Goal: Find specific page/section: Find specific page/section

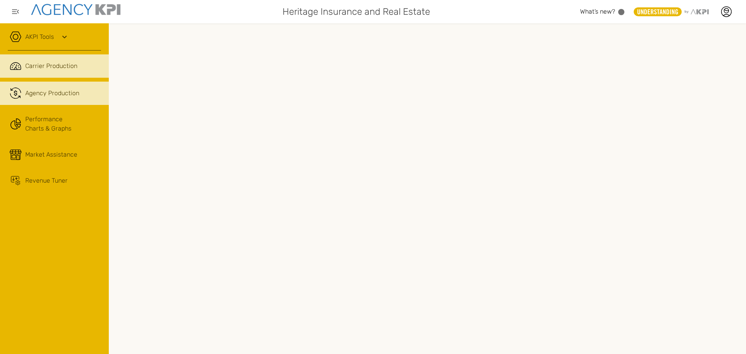
click at [62, 99] on link ".cls-1{fill:none;stroke:#221f20;stroke-linecap:round;stroke-linejoin:round;stro…" at bounding box center [54, 93] width 109 height 23
click at [69, 64] on span "Carrier Production" at bounding box center [51, 65] width 52 height 9
click at [44, 92] on span "Agency Production" at bounding box center [52, 93] width 54 height 9
drag, startPoint x: 48, startPoint y: 61, endPoint x: 55, endPoint y: 66, distance: 8.1
click at [49, 62] on span "Carrier Production" at bounding box center [51, 65] width 52 height 9
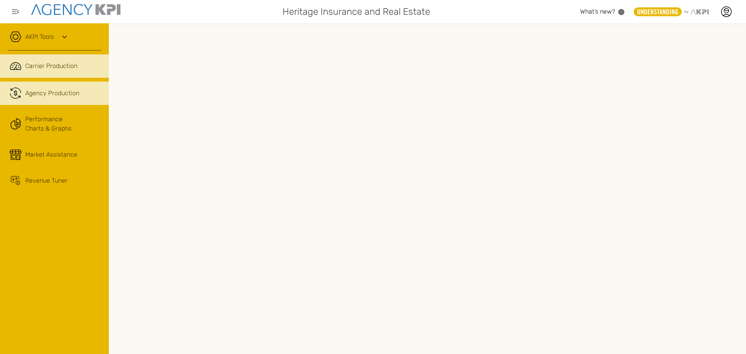
click at [54, 93] on span "Agency Production" at bounding box center [52, 93] width 54 height 9
click at [46, 66] on span "Carrier Production" at bounding box center [51, 65] width 52 height 9
click at [57, 96] on span "Agency Production" at bounding box center [52, 93] width 54 height 9
click at [60, 66] on span "Carrier Production" at bounding box center [51, 65] width 52 height 9
click at [57, 93] on span "Agency Production" at bounding box center [52, 93] width 54 height 9
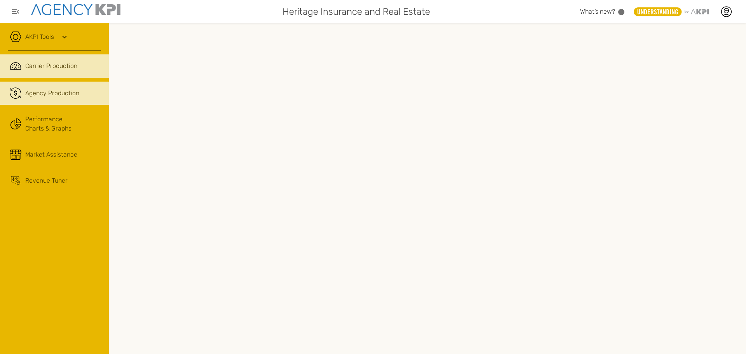
click at [70, 67] on span "Carrier Production" at bounding box center [51, 65] width 52 height 9
click at [54, 95] on span "Agency Production" at bounding box center [52, 93] width 54 height 9
click at [53, 67] on span "Carrier Production" at bounding box center [51, 65] width 52 height 9
click at [62, 96] on span "Agency Production" at bounding box center [52, 93] width 54 height 9
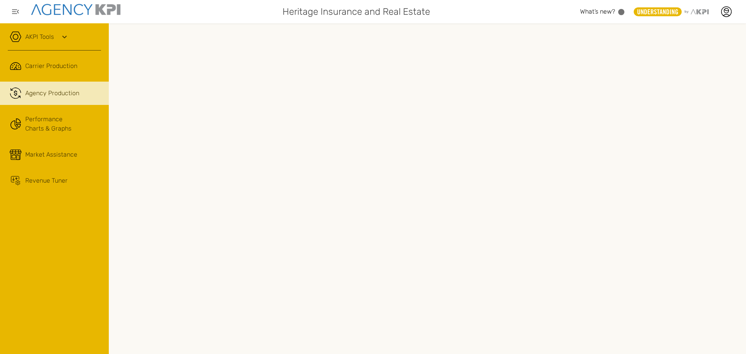
drag, startPoint x: 55, startPoint y: 65, endPoint x: 68, endPoint y: 83, distance: 22.9
click at [55, 65] on span "Carrier Production" at bounding box center [51, 65] width 52 height 9
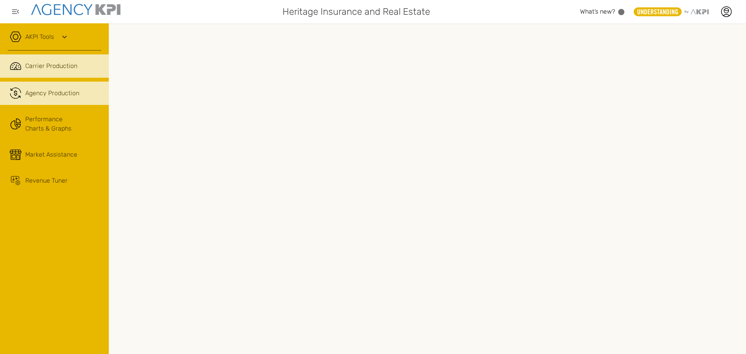
click at [66, 93] on span "Agency Production" at bounding box center [52, 93] width 54 height 9
click at [58, 65] on span "Carrier Production" at bounding box center [51, 65] width 52 height 9
click at [37, 94] on span "Agency Production" at bounding box center [52, 93] width 54 height 9
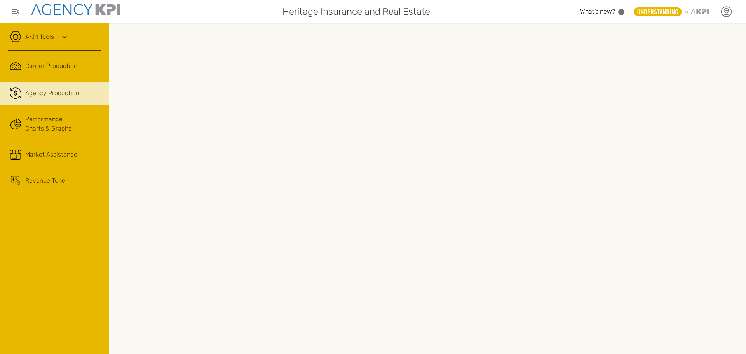
click at [725, 13] on icon at bounding box center [727, 12] width 12 height 12
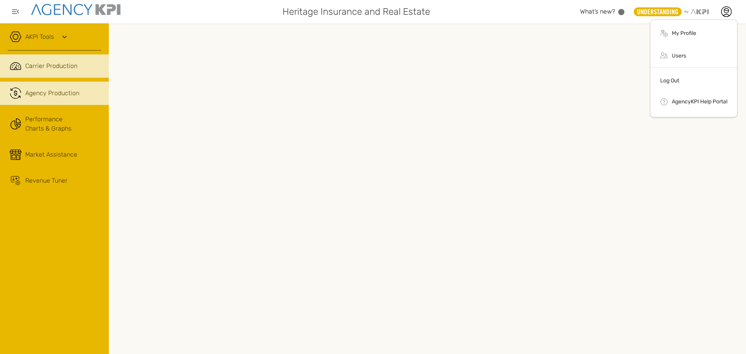
click at [49, 64] on span "Carrier Production" at bounding box center [51, 65] width 52 height 9
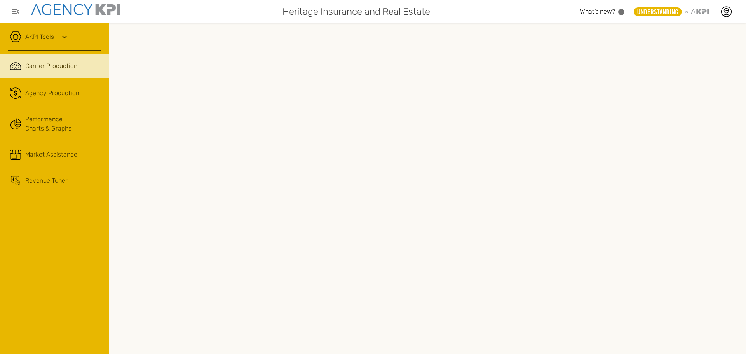
click at [54, 65] on span "Carrier Production" at bounding box center [51, 65] width 52 height 9
click at [56, 91] on span "Agency Production" at bounding box center [52, 93] width 54 height 9
click at [62, 67] on span "Carrier Production" at bounding box center [51, 65] width 52 height 9
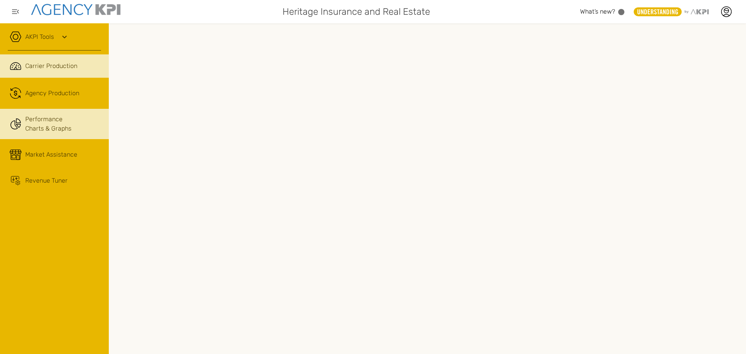
drag, startPoint x: 38, startPoint y: 88, endPoint x: 81, endPoint y: 122, distance: 54.2
click at [38, 88] on link ".cls-1{fill:none;stroke:#221f20;stroke-linecap:round;stroke-linejoin:round;stro…" at bounding box center [54, 93] width 109 height 23
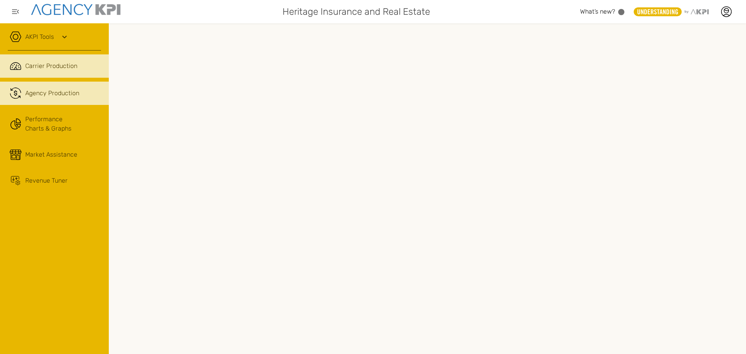
click at [58, 63] on span "Carrier Production" at bounding box center [51, 65] width 52 height 9
click at [67, 93] on span "Agency Production" at bounding box center [52, 93] width 54 height 9
click at [44, 64] on span "Carrier Production" at bounding box center [51, 65] width 52 height 9
click at [52, 91] on span "Agency Production" at bounding box center [52, 93] width 54 height 9
click at [51, 68] on span "Carrier Production" at bounding box center [51, 65] width 52 height 9
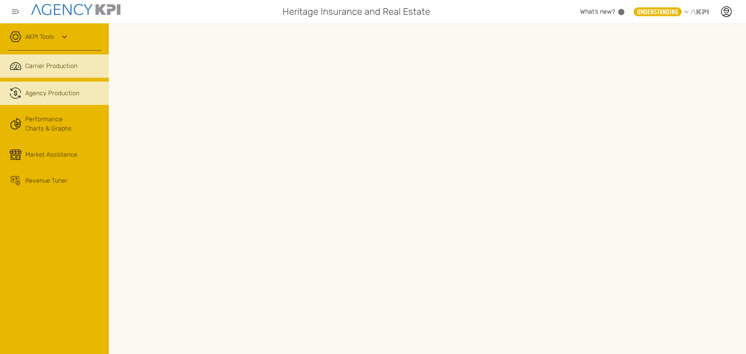
click at [44, 89] on span "Agency Production" at bounding box center [52, 93] width 54 height 9
click at [54, 65] on span "Carrier Production" at bounding box center [51, 65] width 52 height 9
click at [44, 94] on span "Agency Production" at bounding box center [52, 93] width 54 height 9
click at [40, 65] on span "Carrier Production" at bounding box center [51, 65] width 52 height 9
